Goal: Task Accomplishment & Management: Manage account settings

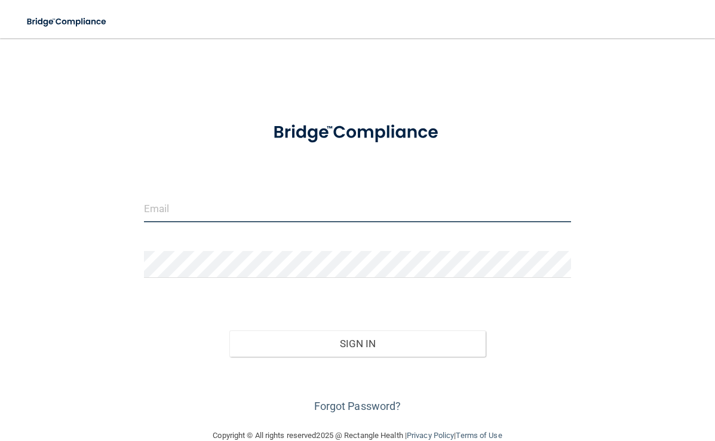
type input "[EMAIL_ADDRESS][DOMAIN_NAME]"
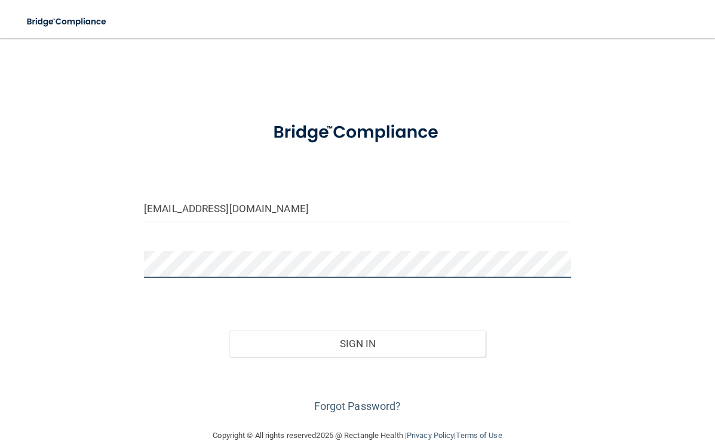
click at [357, 342] on button "Sign In" at bounding box center [357, 343] width 256 height 26
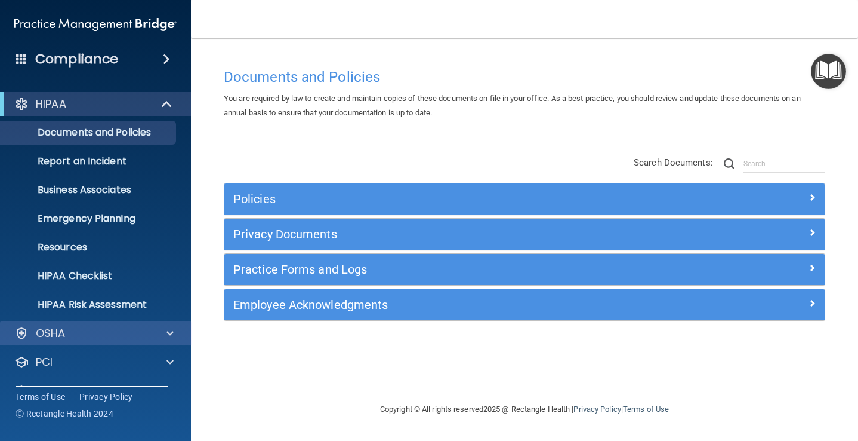
click at [73, 340] on div "OSHA" at bounding box center [79, 333] width 148 height 14
click at [84, 332] on div "OSHA" at bounding box center [79, 333] width 148 height 14
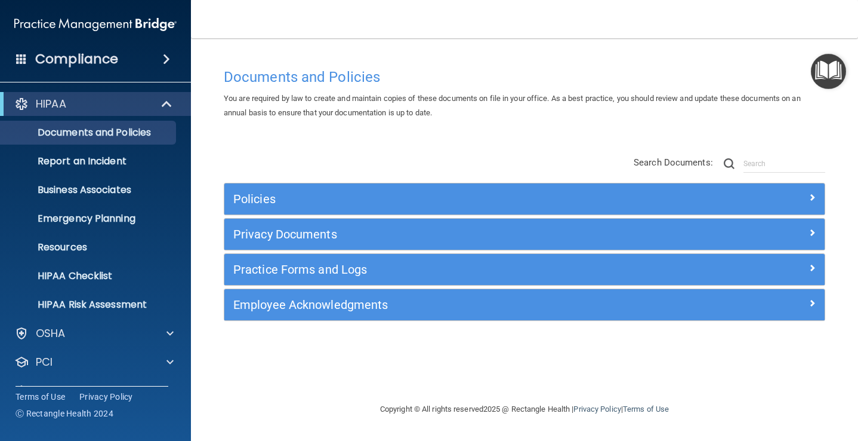
click at [165, 111] on span at bounding box center [168, 104] width 10 height 14
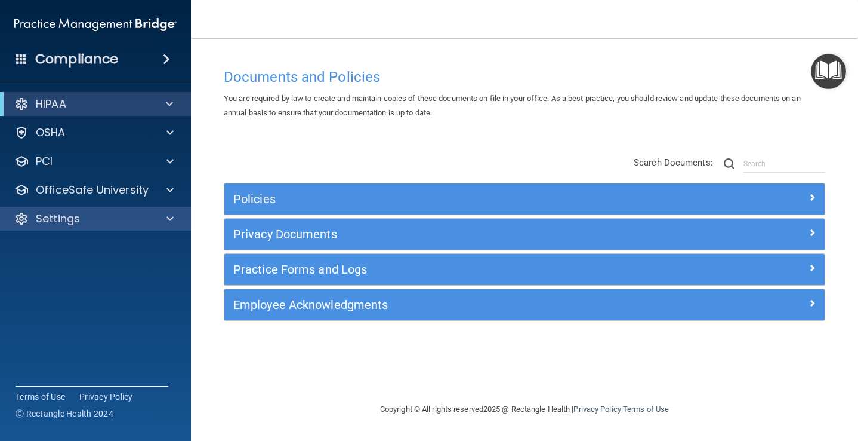
click at [120, 223] on div "Settings" at bounding box center [79, 218] width 148 height 14
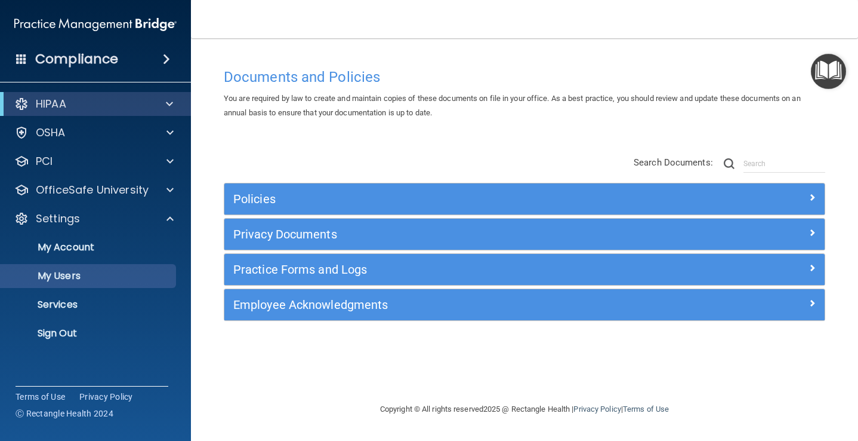
click at [85, 277] on p "My Users" at bounding box center [89, 276] width 163 height 12
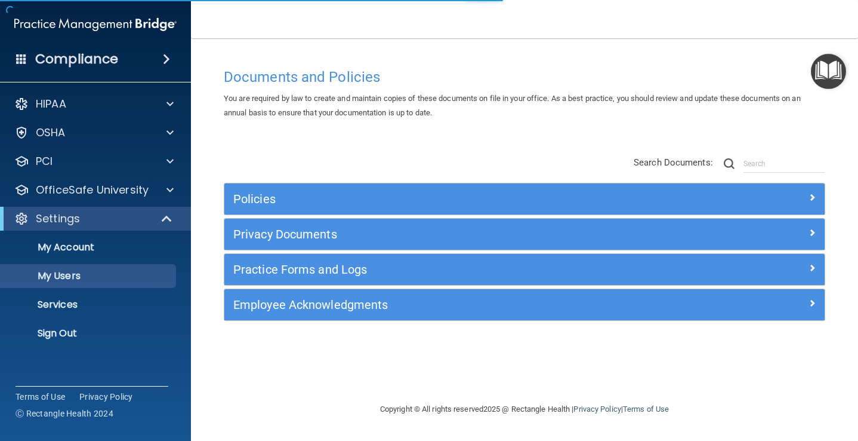
select select "20"
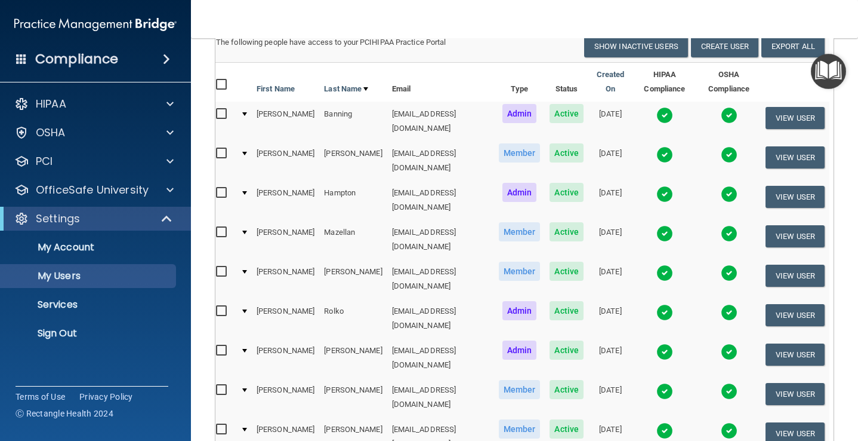
scroll to position [105, 0]
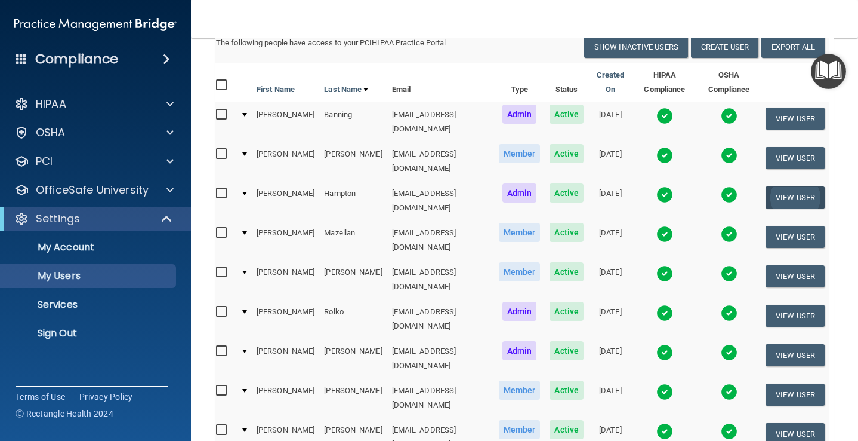
click at [715, 186] on button "View User" at bounding box center [795, 197] width 59 height 22
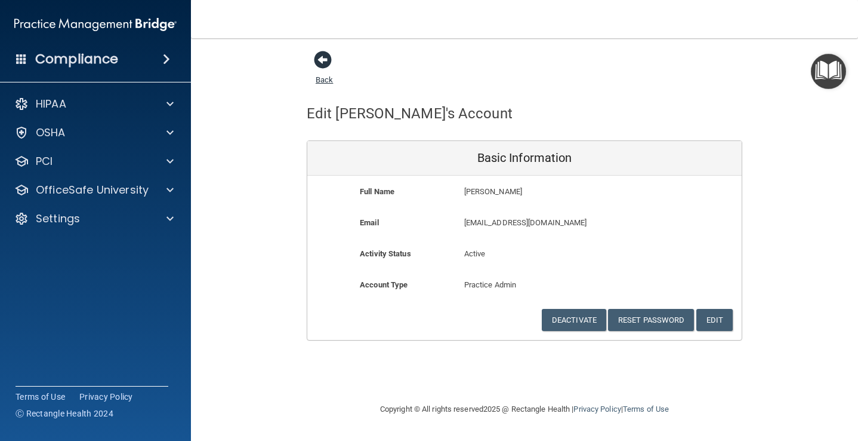
click at [322, 61] on span at bounding box center [323, 60] width 18 height 18
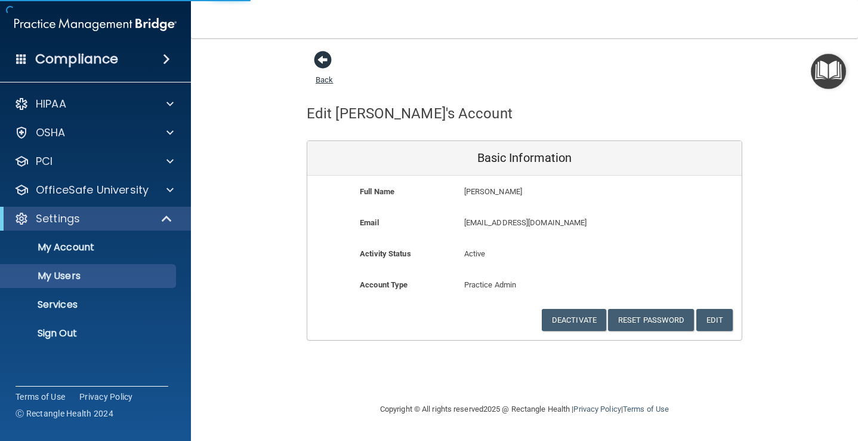
select select "20"
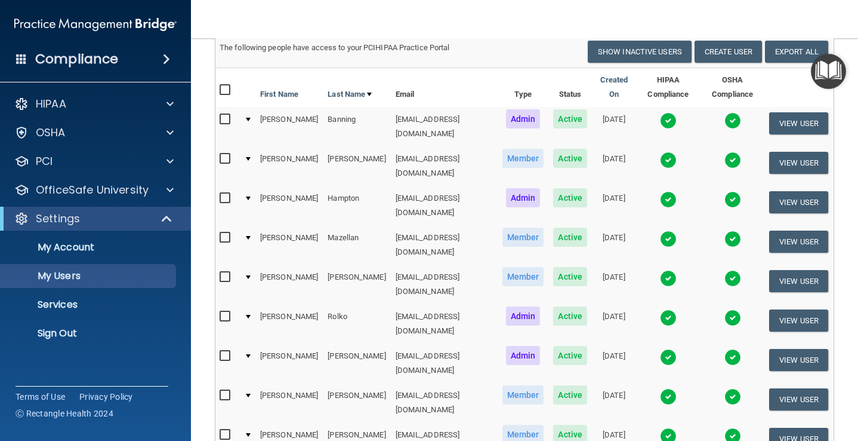
scroll to position [81, 0]
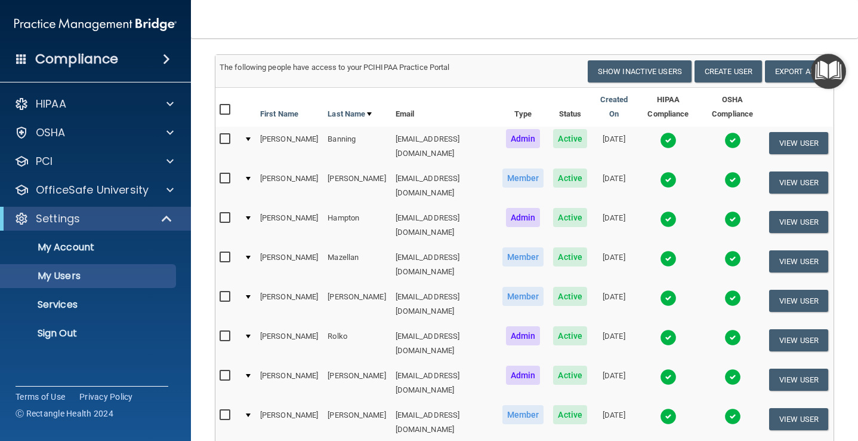
click at [519, 208] on span "Admin" at bounding box center [523, 217] width 35 height 19
click at [248, 205] on td at bounding box center [247, 224] width 16 height 39
click at [249, 216] on div at bounding box center [248, 218] width 5 height 4
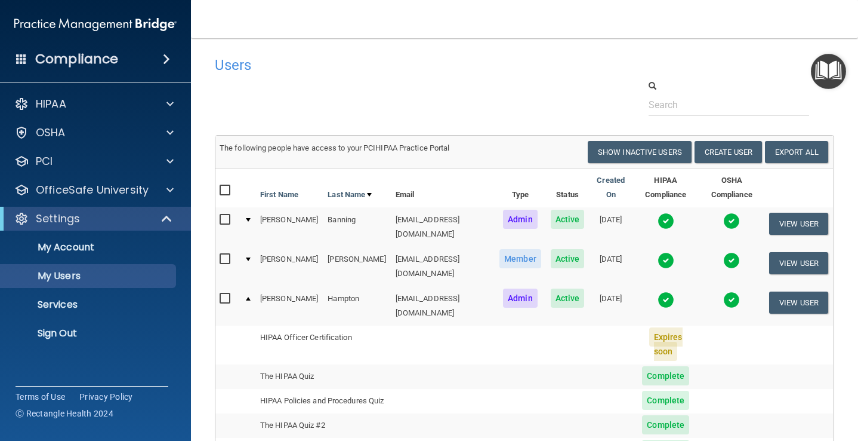
scroll to position [0, 0]
click at [250, 218] on div at bounding box center [248, 220] width 5 height 4
click at [248, 219] on td at bounding box center [247, 226] width 16 height 39
click at [250, 218] on div at bounding box center [248, 220] width 5 height 4
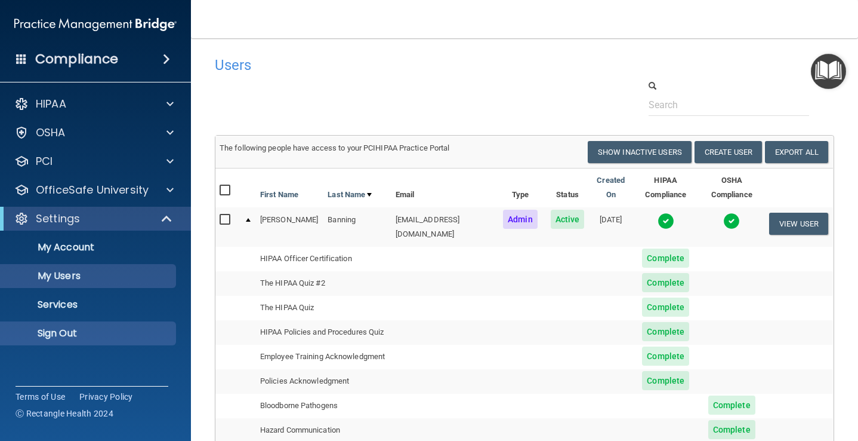
click at [59, 332] on p "Sign Out" at bounding box center [89, 333] width 163 height 12
